Goal: Transaction & Acquisition: Purchase product/service

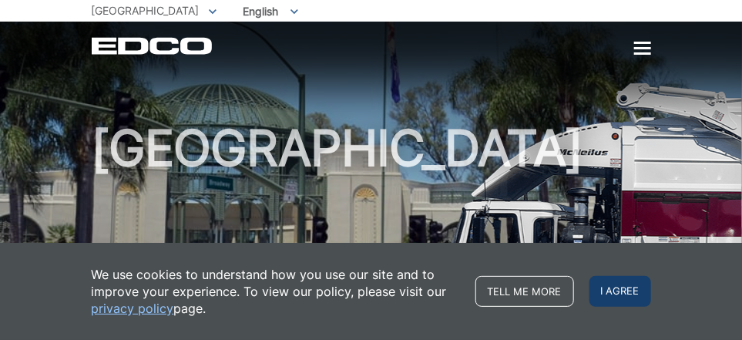
click at [606, 281] on span "I agree" at bounding box center [620, 291] width 62 height 31
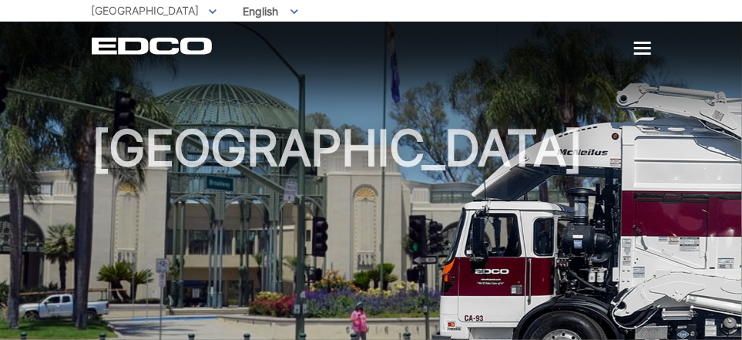
click at [634, 49] on div "EDCO Logo Home Residential Services Curbside Pickup Recycling Organic Recycling…" at bounding box center [371, 46] width 559 height 18
click at [640, 49] on div at bounding box center [642, 48] width 17 height 2
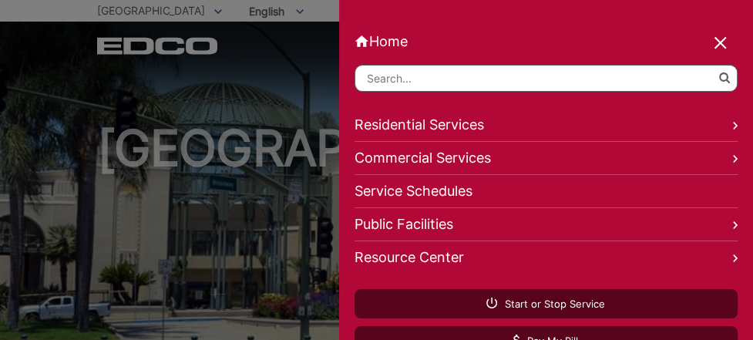
click at [465, 124] on link "Residential Services" at bounding box center [545, 125] width 383 height 33
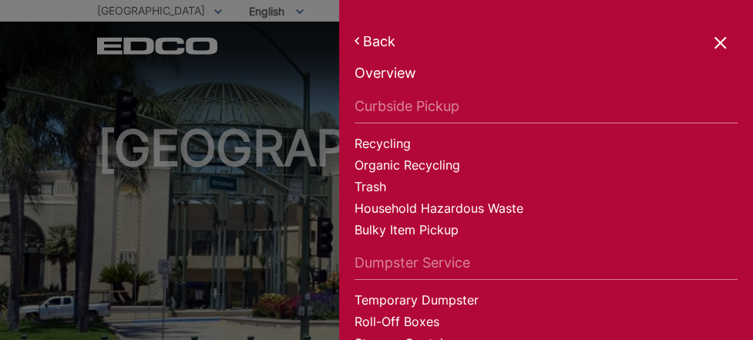
click at [723, 39] on div at bounding box center [721, 44] width 22 height 22
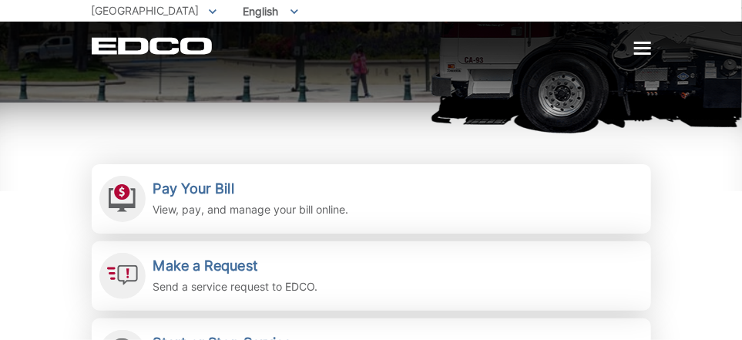
scroll to position [280, 0]
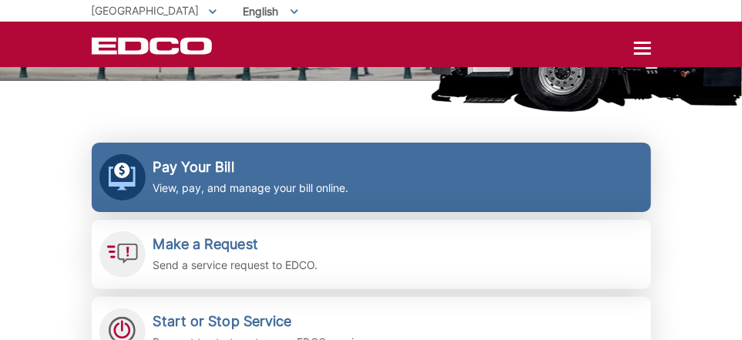
click at [227, 168] on h2 "Pay Your Bill" at bounding box center [251, 167] width 196 height 17
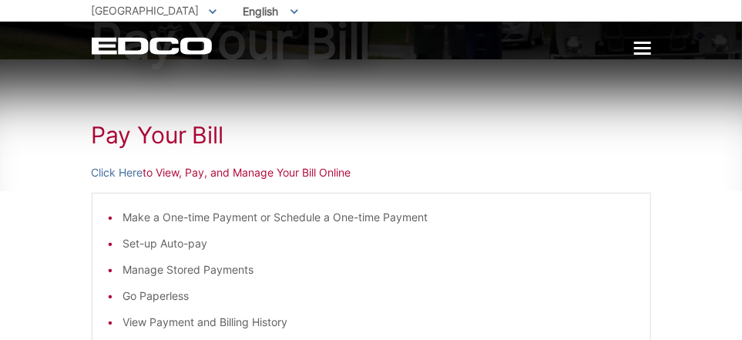
scroll to position [139, 0]
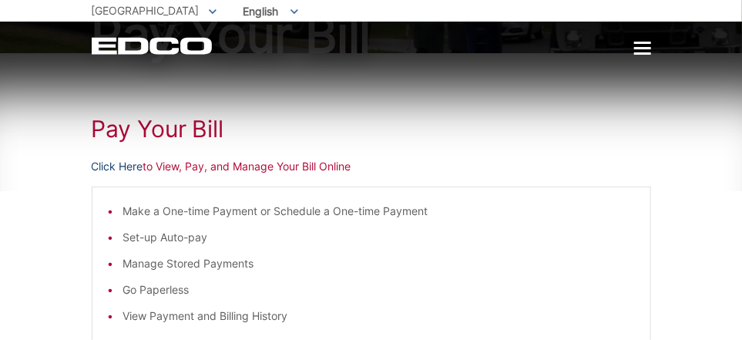
click at [121, 167] on link "Click Here" at bounding box center [118, 166] width 52 height 17
